Goal: Task Accomplishment & Management: Manage account settings

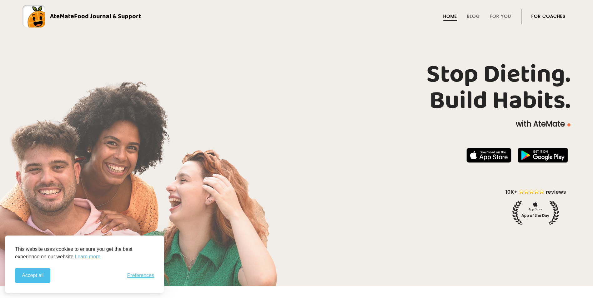
click at [552, 19] on link "For Coaches" at bounding box center [548, 16] width 34 height 5
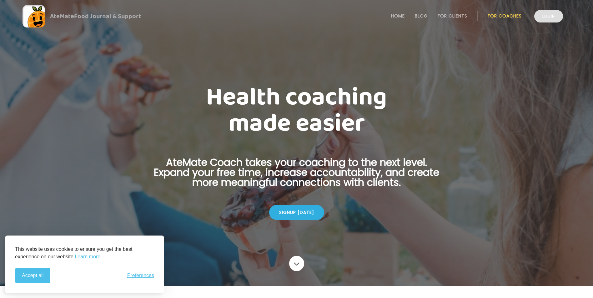
click at [539, 18] on link "Login" at bounding box center [548, 16] width 29 height 12
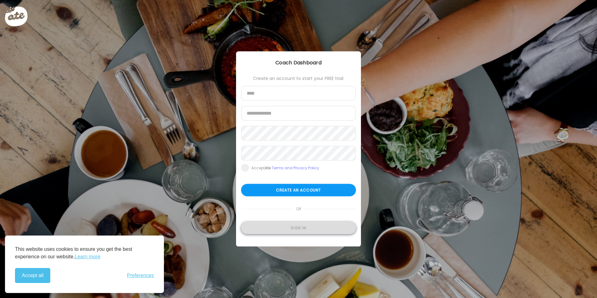
click at [291, 227] on div "Sign in" at bounding box center [298, 228] width 115 height 12
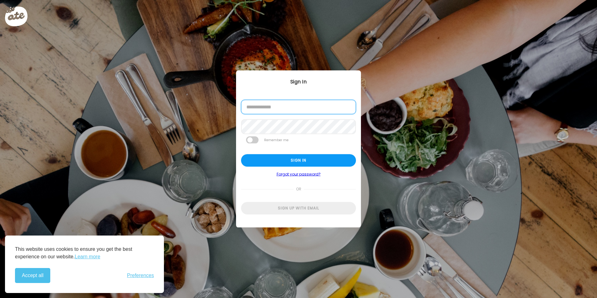
click at [284, 113] on input "email" at bounding box center [298, 107] width 115 height 14
click at [277, 109] on input "email" at bounding box center [298, 107] width 115 height 14
type input "**********"
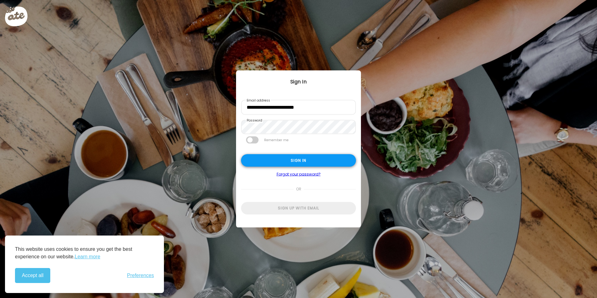
click at [304, 162] on div "Sign in" at bounding box center [298, 160] width 115 height 12
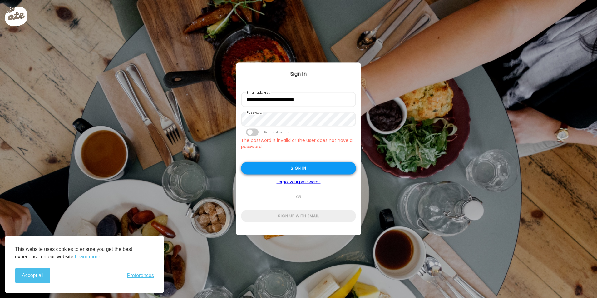
click at [306, 164] on div "Sign in" at bounding box center [298, 168] width 115 height 12
click at [292, 171] on div "Sign in" at bounding box center [298, 169] width 115 height 12
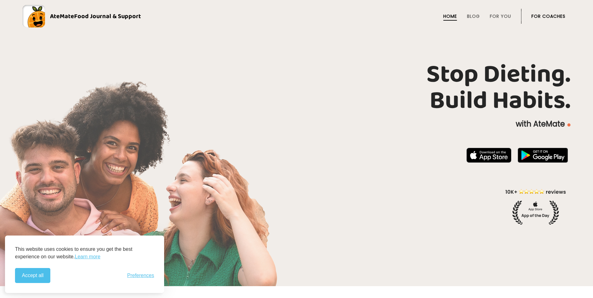
click at [545, 18] on link "For Coaches" at bounding box center [548, 16] width 34 height 5
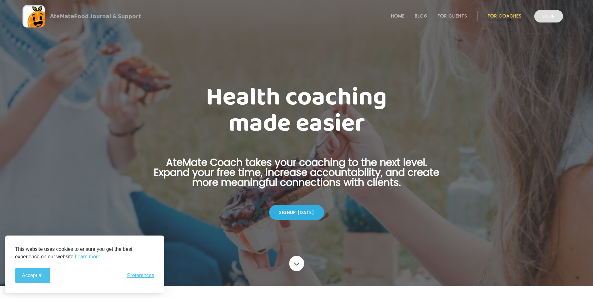
drag, startPoint x: 0, startPoint y: 0, endPoint x: 545, endPoint y: 17, distance: 545.8
click at [545, 17] on link "Login" at bounding box center [548, 16] width 29 height 12
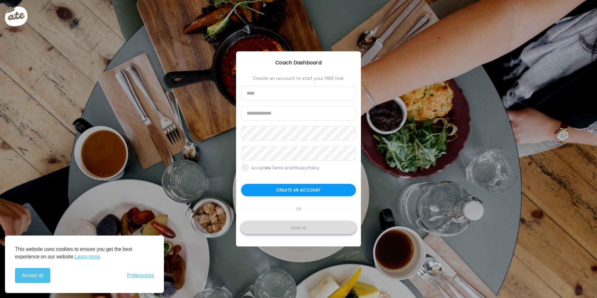
click at [268, 233] on div "Sign in" at bounding box center [298, 228] width 115 height 12
